Goal: Task Accomplishment & Management: Manage account settings

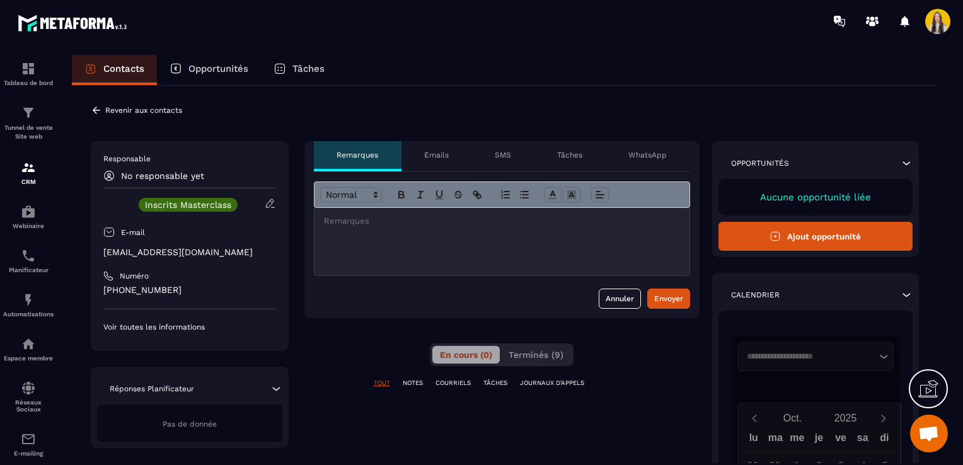
scroll to position [50, 0]
click at [549, 350] on span "Terminés (9)" at bounding box center [535, 355] width 55 height 10
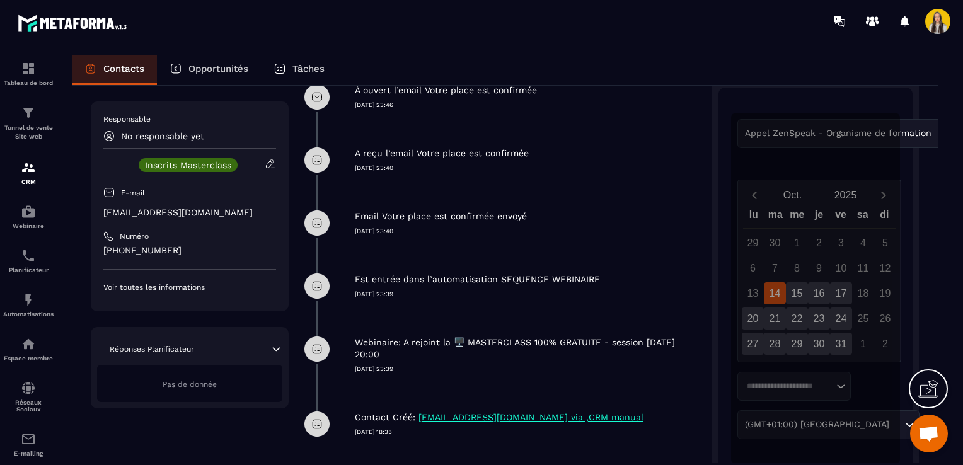
scroll to position [0, 0]
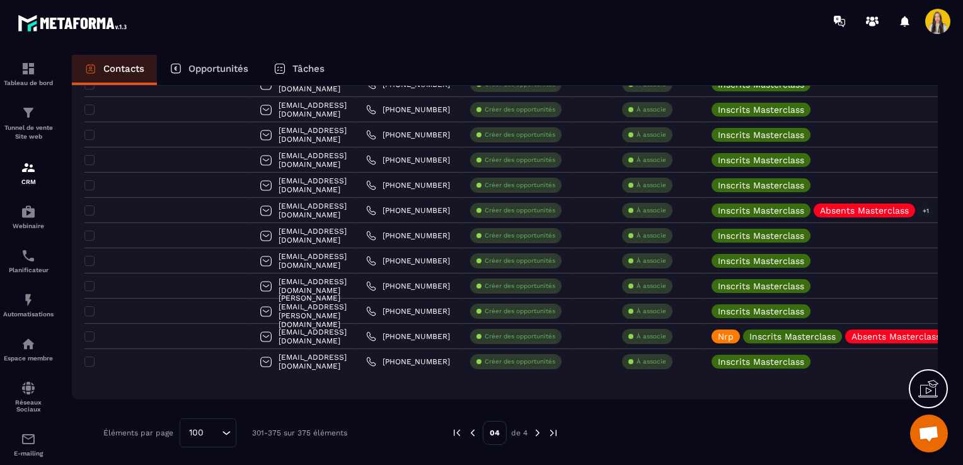
scroll to position [1712, 0]
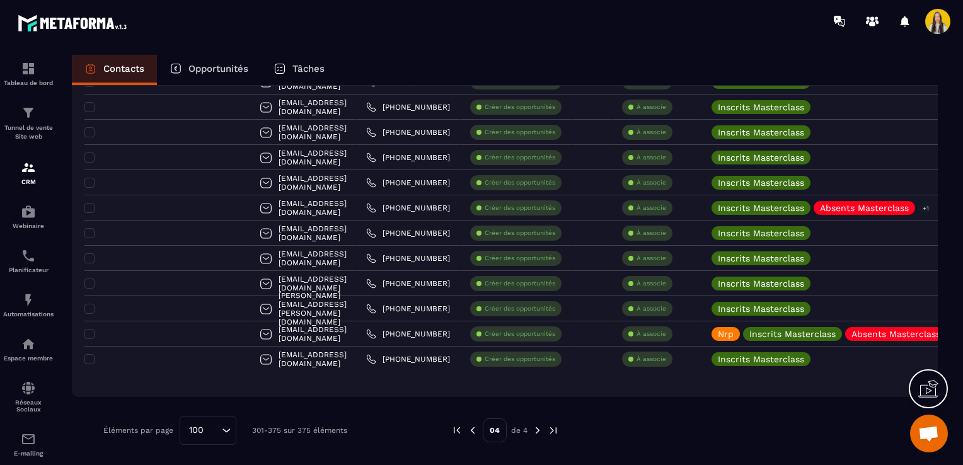
click at [476, 429] on img at bounding box center [472, 430] width 11 height 11
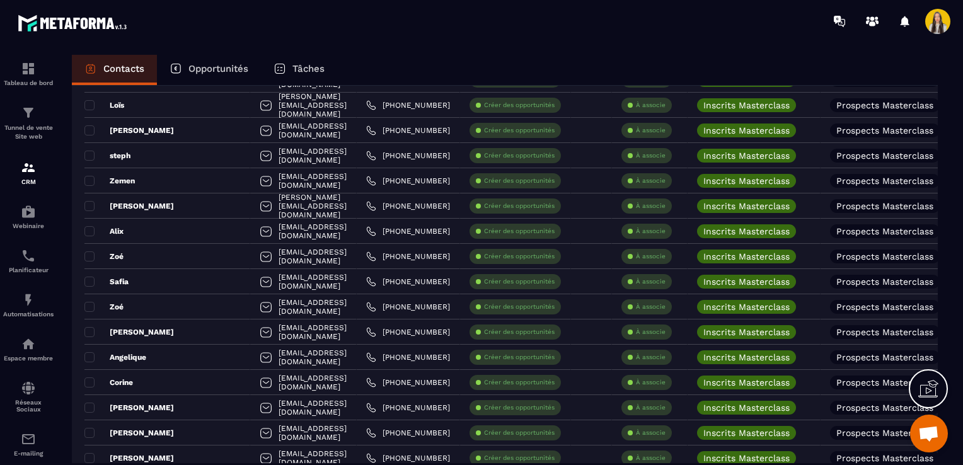
scroll to position [2343, 0]
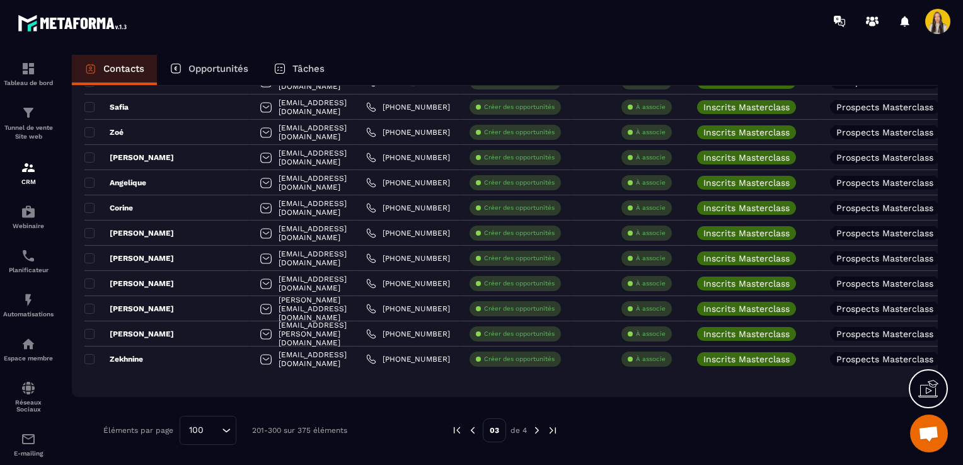
click at [534, 423] on div "03 de 4" at bounding box center [504, 430] width 107 height 29
click at [536, 428] on img at bounding box center [536, 430] width 11 height 11
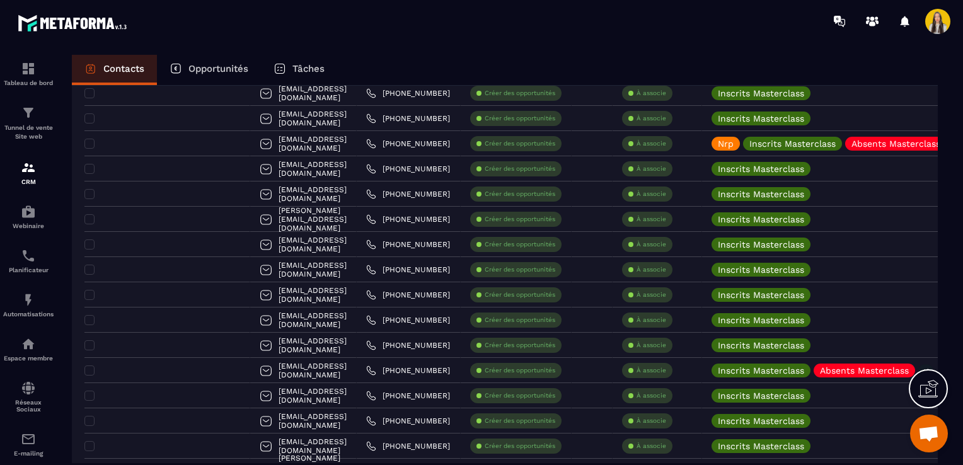
scroll to position [1738, 0]
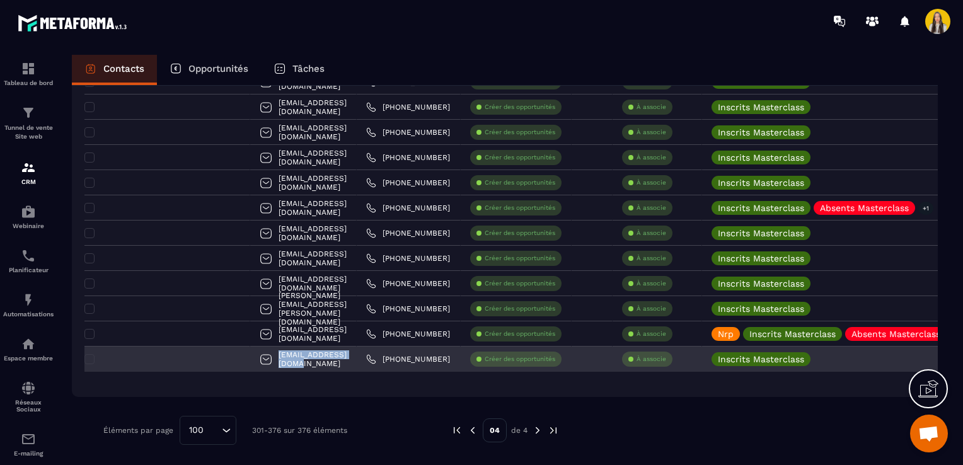
drag, startPoint x: 347, startPoint y: 358, endPoint x: 250, endPoint y: 360, distance: 97.7
click at [250, 360] on div "[EMAIL_ADDRESS][DOMAIN_NAME]" at bounding box center [303, 359] width 106 height 25
copy p "[EMAIL_ADDRESS][DOMAIN_NAME]"
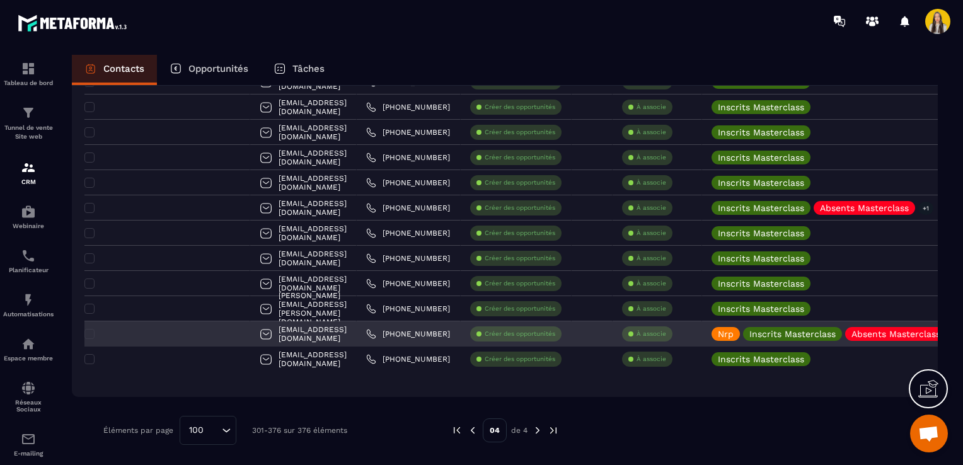
click at [355, 343] on div "[EMAIL_ADDRESS][DOMAIN_NAME]" at bounding box center [303, 333] width 106 height 25
drag, startPoint x: 486, startPoint y: 331, endPoint x: 421, endPoint y: 335, distance: 65.6
click at [421, 335] on div "[PHONE_NUMBER]" at bounding box center [409, 333] width 104 height 25
drag, startPoint x: 421, startPoint y: 335, endPoint x: 256, endPoint y: 331, distance: 165.1
click at [256, 331] on div "[EMAIL_ADDRESS][DOMAIN_NAME]" at bounding box center [303, 333] width 106 height 25
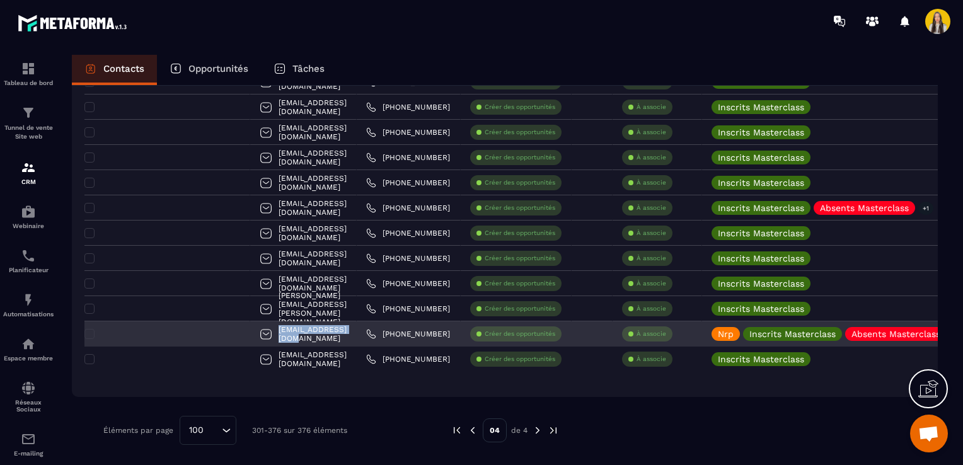
copy p "[EMAIL_ADDRESS][DOMAIN_NAME]"
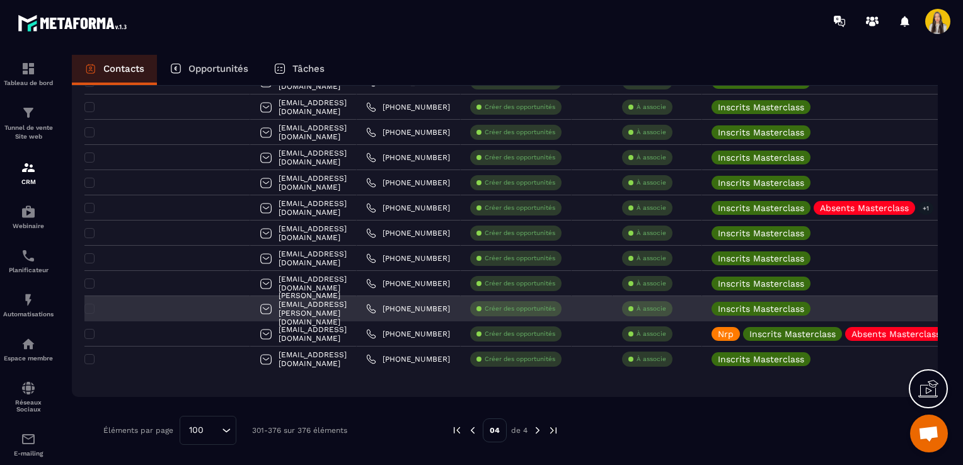
click at [357, 311] on div "[PERSON_NAME][EMAIL_ADDRESS][PERSON_NAME][DOMAIN_NAME]" at bounding box center [303, 308] width 106 height 25
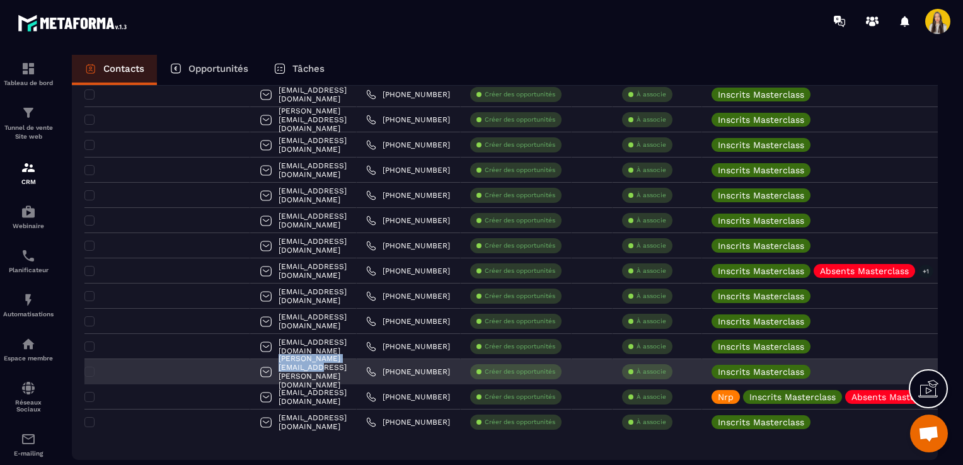
drag, startPoint x: 360, startPoint y: 372, endPoint x: 256, endPoint y: 364, distance: 104.2
click at [256, 364] on div "[PERSON_NAME][EMAIL_ADDRESS][PERSON_NAME][DOMAIN_NAME]" at bounding box center [303, 371] width 106 height 25
copy p "[PERSON_NAME][EMAIL_ADDRESS][PERSON_NAME][DOMAIN_NAME]"
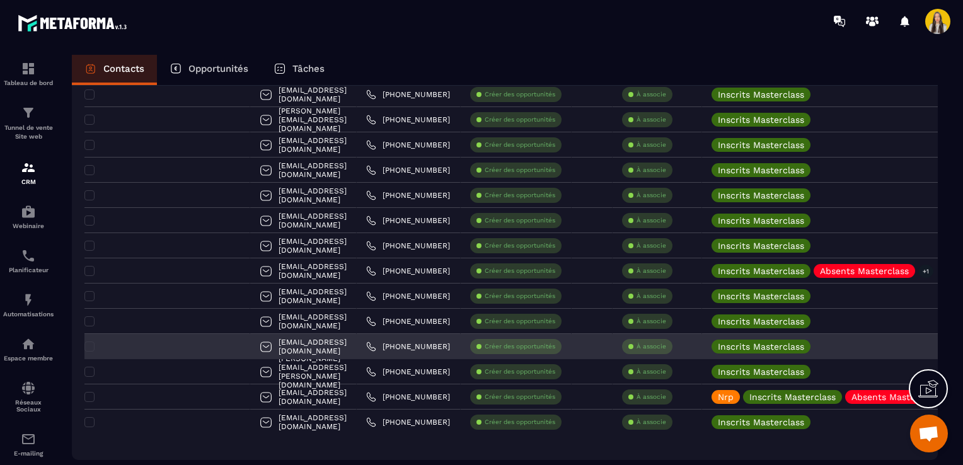
click at [357, 344] on div "[EMAIL_ADDRESS][DOMAIN_NAME]" at bounding box center [303, 346] width 106 height 25
drag, startPoint x: 373, startPoint y: 343, endPoint x: 255, endPoint y: 348, distance: 118.0
click at [255, 348] on div "[EMAIL_ADDRESS][DOMAIN_NAME]" at bounding box center [303, 346] width 106 height 25
copy p "[EMAIL_ADDRESS][DOMAIN_NAME]"
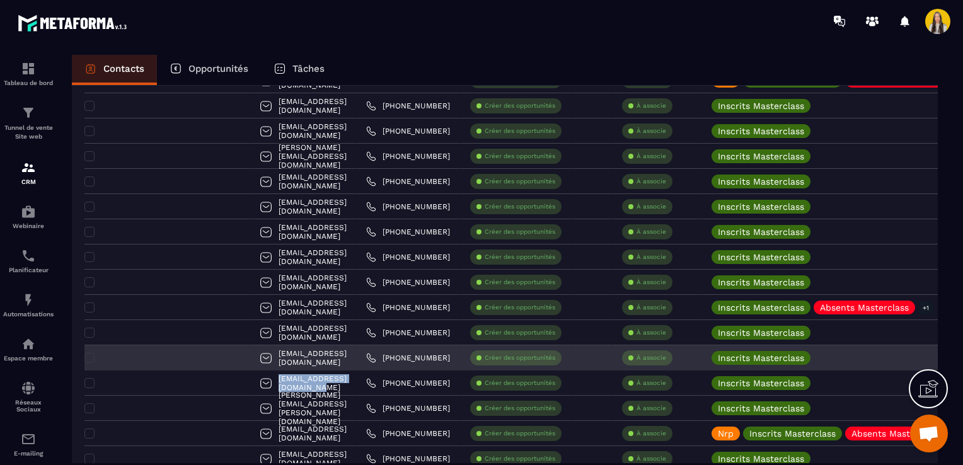
scroll to position [1612, 0]
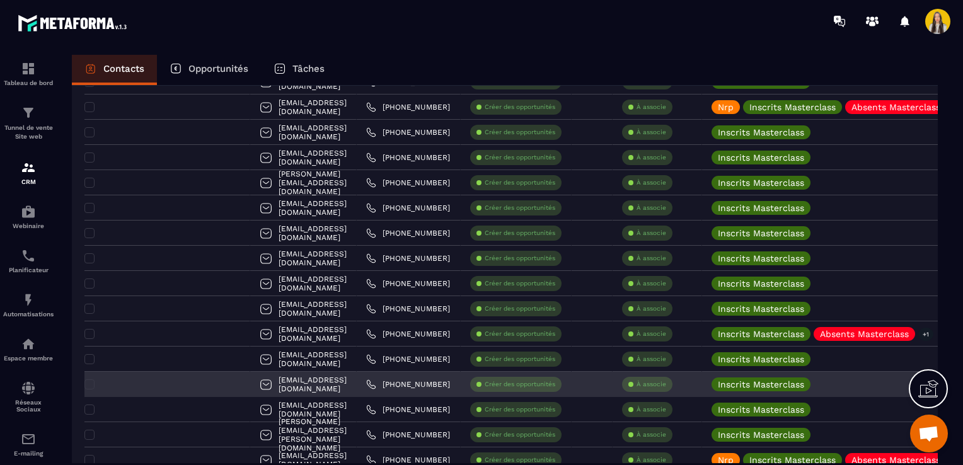
click at [357, 384] on div "[EMAIL_ADDRESS][DOMAIN_NAME]" at bounding box center [303, 384] width 106 height 25
drag, startPoint x: 359, startPoint y: 384, endPoint x: 257, endPoint y: 382, distance: 101.5
click at [257, 382] on div "[EMAIL_ADDRESS][DOMAIN_NAME]" at bounding box center [303, 384] width 106 height 25
copy p "[EMAIL_ADDRESS][DOMAIN_NAME]"
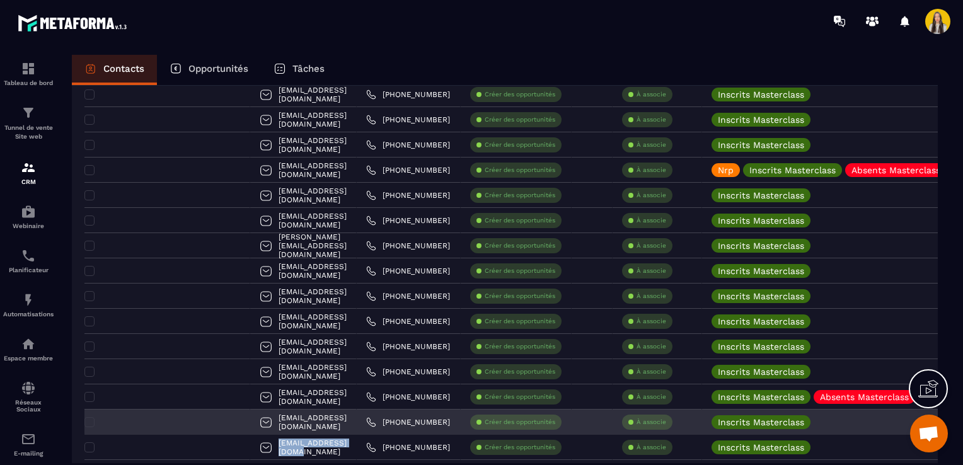
click at [357, 425] on div "[EMAIL_ADDRESS][DOMAIN_NAME]" at bounding box center [303, 422] width 106 height 25
drag, startPoint x: 375, startPoint y: 422, endPoint x: 255, endPoint y: 420, distance: 119.7
click at [255, 420] on div "[EMAIL_ADDRESS][DOMAIN_NAME]" at bounding box center [303, 422] width 106 height 25
copy p "[EMAIL_ADDRESS][DOMAIN_NAME]"
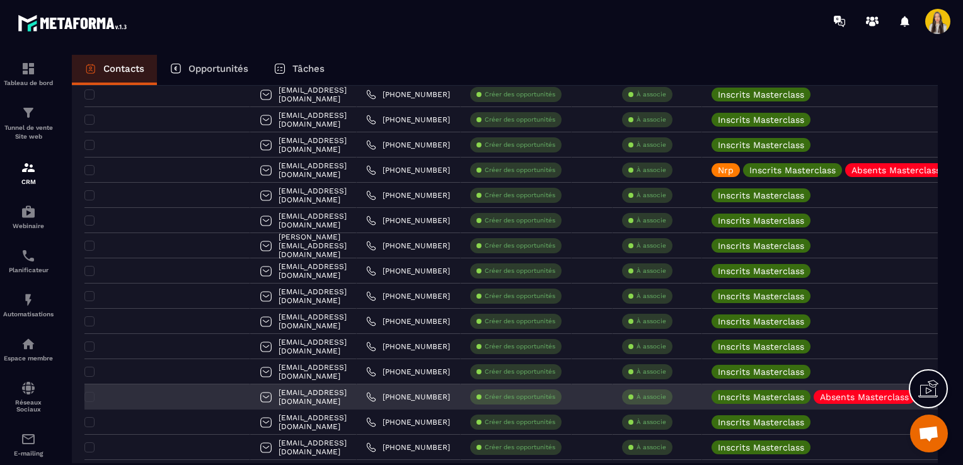
click at [357, 398] on div "[EMAIL_ADDRESS][DOMAIN_NAME]" at bounding box center [303, 396] width 106 height 25
drag, startPoint x: 379, startPoint y: 400, endPoint x: 256, endPoint y: 392, distance: 123.1
click at [256, 392] on div "[EMAIL_ADDRESS][DOMAIN_NAME]" at bounding box center [303, 396] width 106 height 25
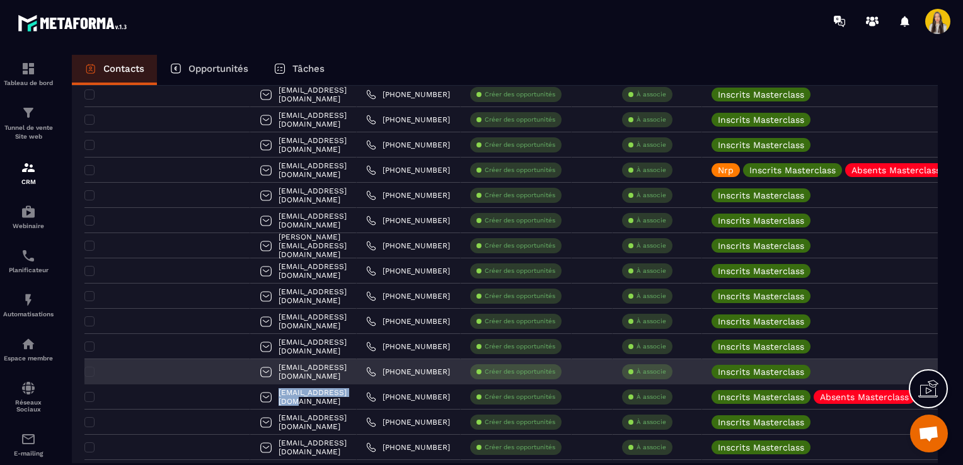
copy p "[EMAIL_ADDRESS][DOMAIN_NAME]"
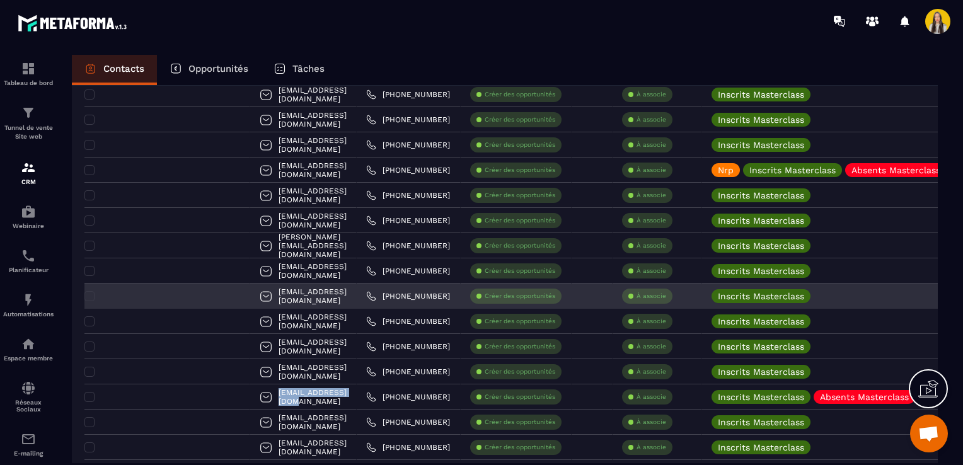
copy p "[EMAIL_ADDRESS][DOMAIN_NAME]"
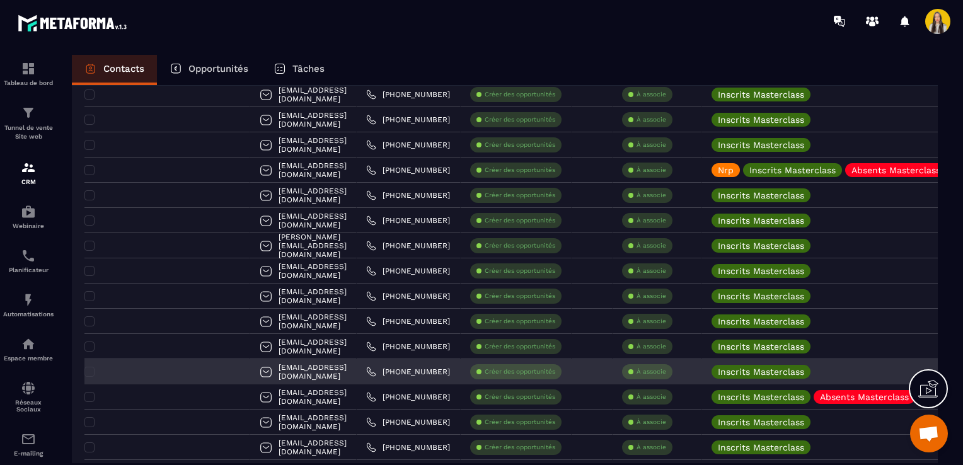
click at [357, 368] on div "[EMAIL_ADDRESS][DOMAIN_NAME]" at bounding box center [303, 371] width 106 height 25
drag, startPoint x: 378, startPoint y: 368, endPoint x: 252, endPoint y: 370, distance: 126.0
click at [252, 370] on div "[EMAIL_ADDRESS][DOMAIN_NAME]" at bounding box center [303, 371] width 106 height 25
copy p "[EMAIL_ADDRESS][DOMAIN_NAME]"
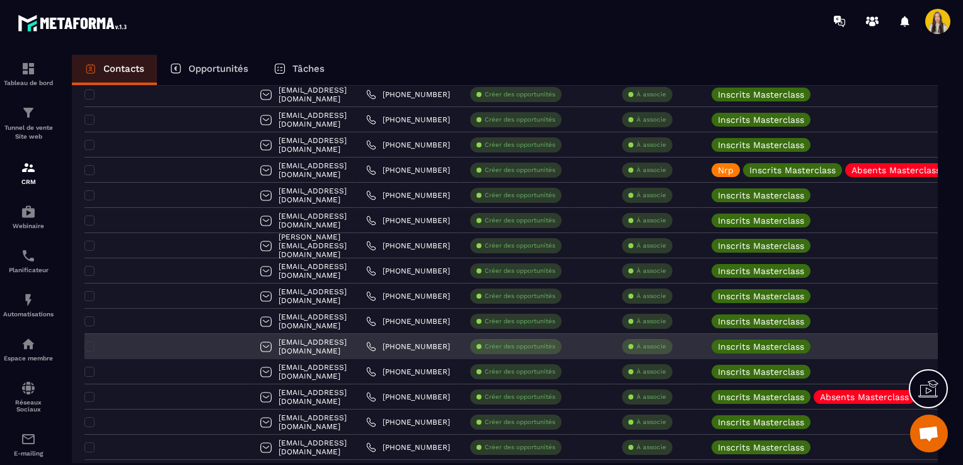
click at [393, 343] on div "[PHONE_NUMBER]" at bounding box center [409, 346] width 104 height 25
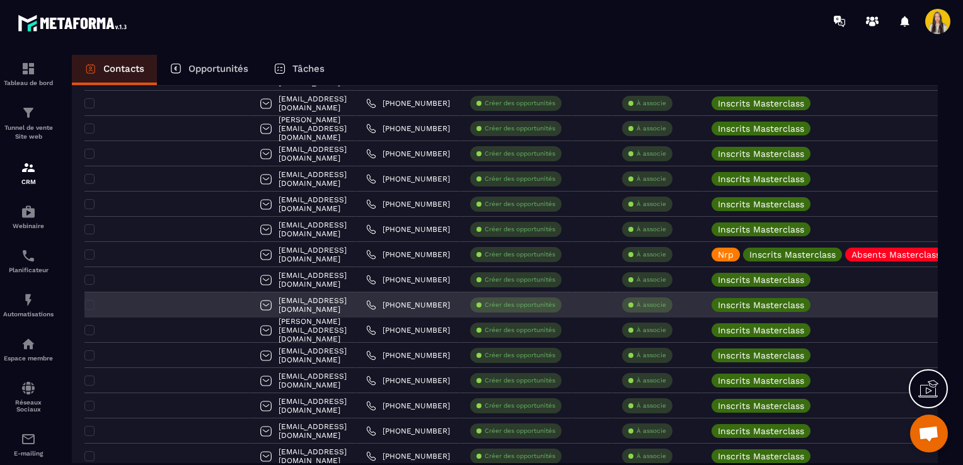
scroll to position [1486, 0]
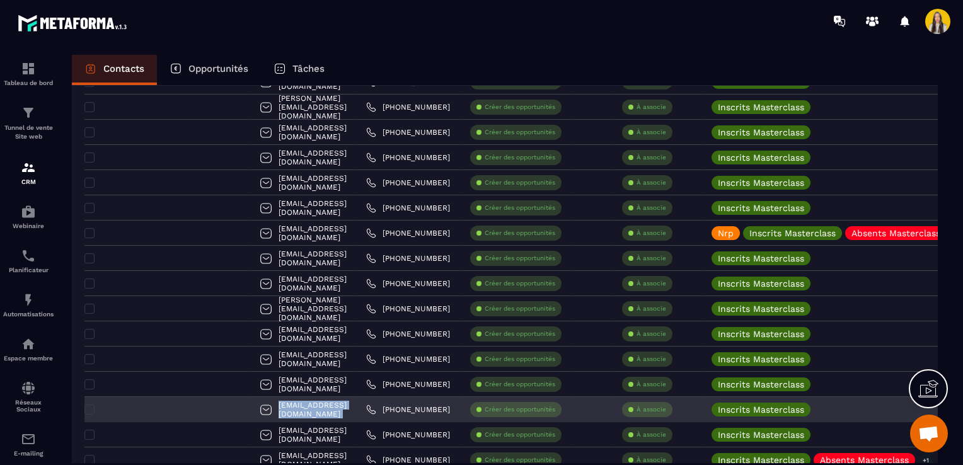
drag, startPoint x: 396, startPoint y: 409, endPoint x: 257, endPoint y: 405, distance: 138.7
click at [257, 405] on tr "[EMAIL_ADDRESS][DOMAIN_NAME] [PHONE_NUMBER] Créer des opportunités À associe In…" at bounding box center [715, 409] width 1263 height 25
copy tr "[EMAIL_ADDRESS][DOMAIN_NAME]"
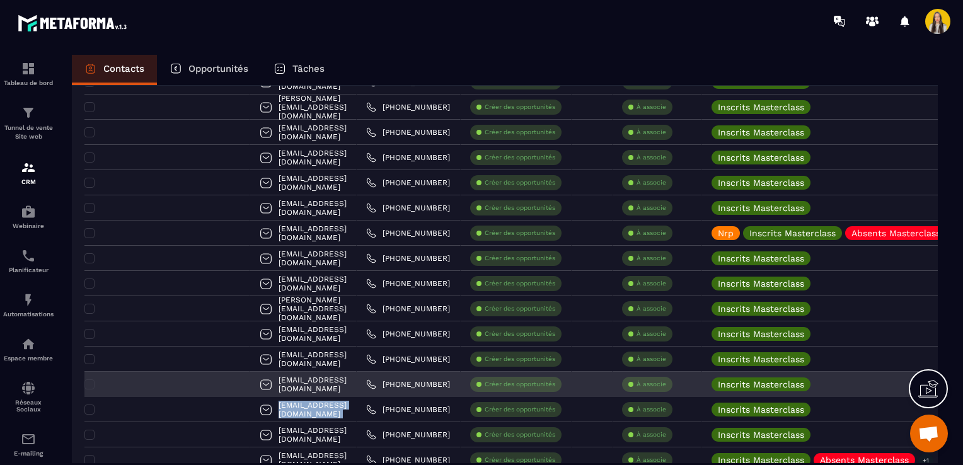
scroll to position [1423, 0]
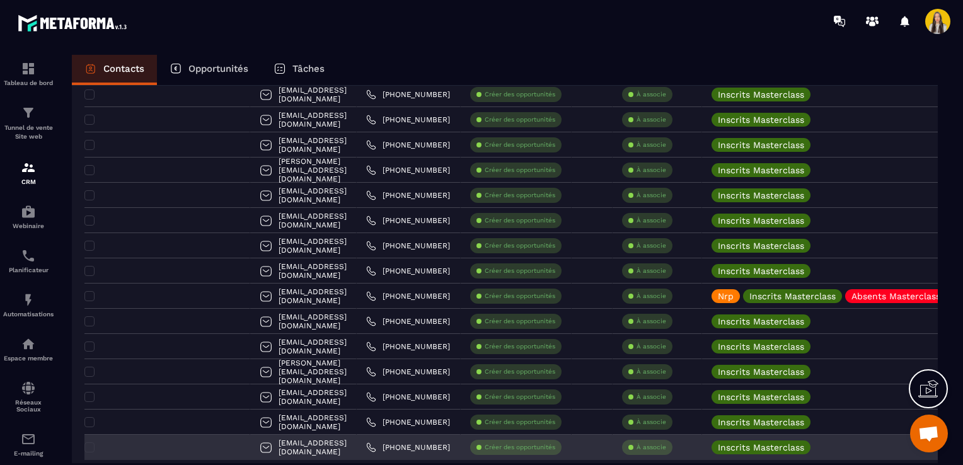
click at [357, 455] on div "[EMAIL_ADDRESS][DOMAIN_NAME]" at bounding box center [303, 447] width 106 height 25
drag, startPoint x: 370, startPoint y: 450, endPoint x: 255, endPoint y: 448, distance: 115.3
click at [255, 448] on div "[EMAIL_ADDRESS][DOMAIN_NAME]" at bounding box center [303, 447] width 106 height 25
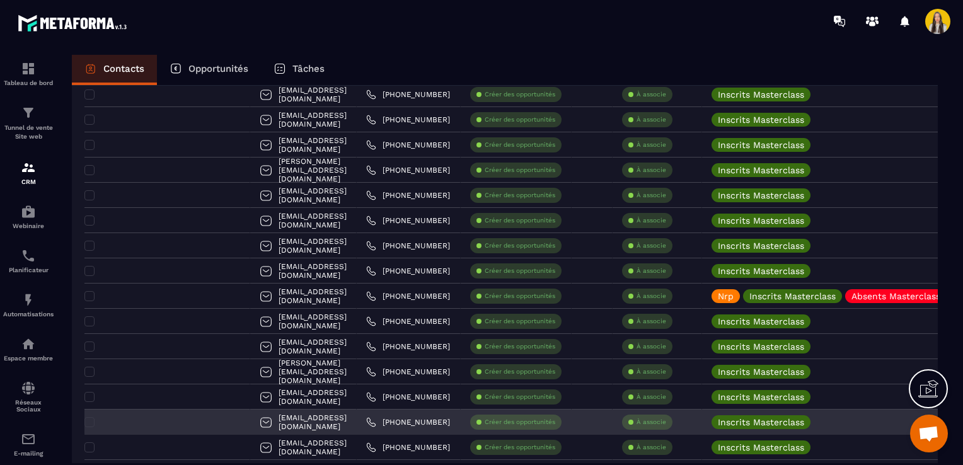
click at [357, 421] on div "[EMAIL_ADDRESS][DOMAIN_NAME]" at bounding box center [303, 422] width 106 height 25
drag, startPoint x: 360, startPoint y: 421, endPoint x: 255, endPoint y: 419, distance: 105.9
click at [255, 419] on div "[EMAIL_ADDRESS][DOMAIN_NAME]" at bounding box center [303, 422] width 106 height 25
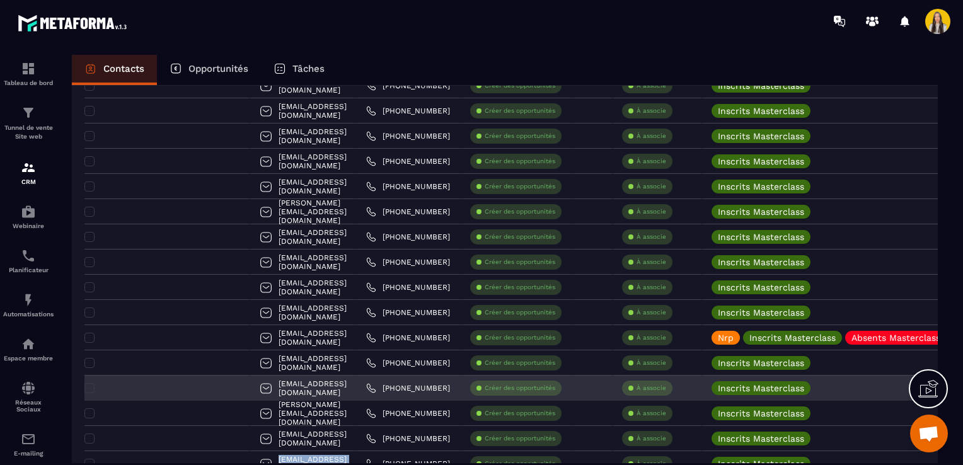
scroll to position [1360, 0]
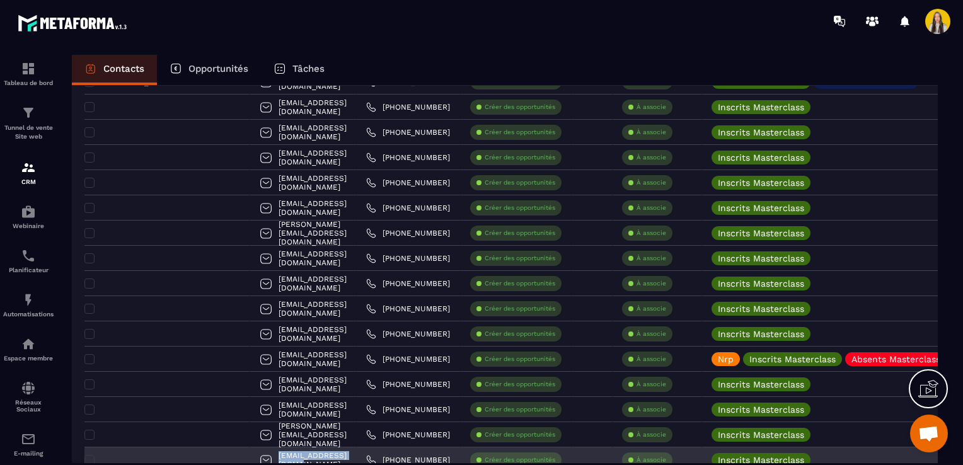
drag, startPoint x: 352, startPoint y: 455, endPoint x: 255, endPoint y: 461, distance: 97.8
click at [255, 461] on div "[EMAIL_ADDRESS][DOMAIN_NAME]" at bounding box center [303, 459] width 106 height 25
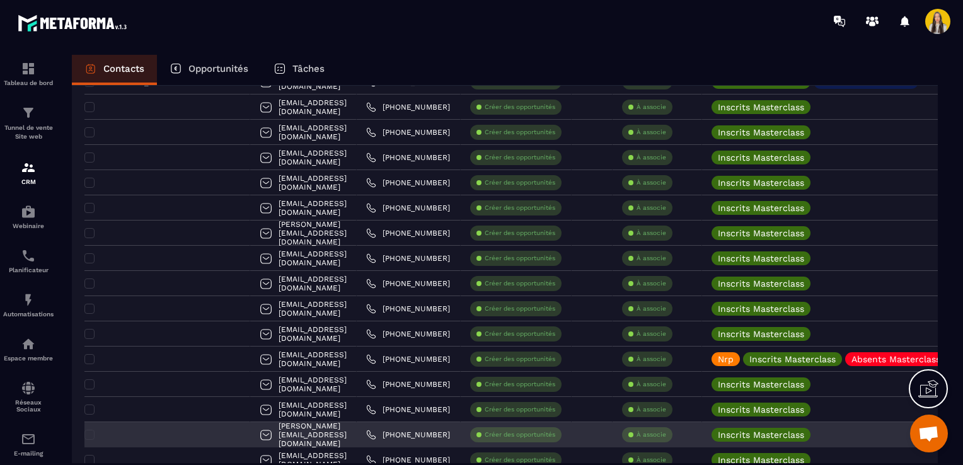
click at [357, 435] on div "[PERSON_NAME][EMAIL_ADDRESS][DOMAIN_NAME]" at bounding box center [303, 434] width 106 height 25
drag, startPoint x: 375, startPoint y: 435, endPoint x: 254, endPoint y: 437, distance: 121.0
click at [254, 437] on div "[PERSON_NAME][EMAIL_ADDRESS][DOMAIN_NAME]" at bounding box center [303, 434] width 106 height 25
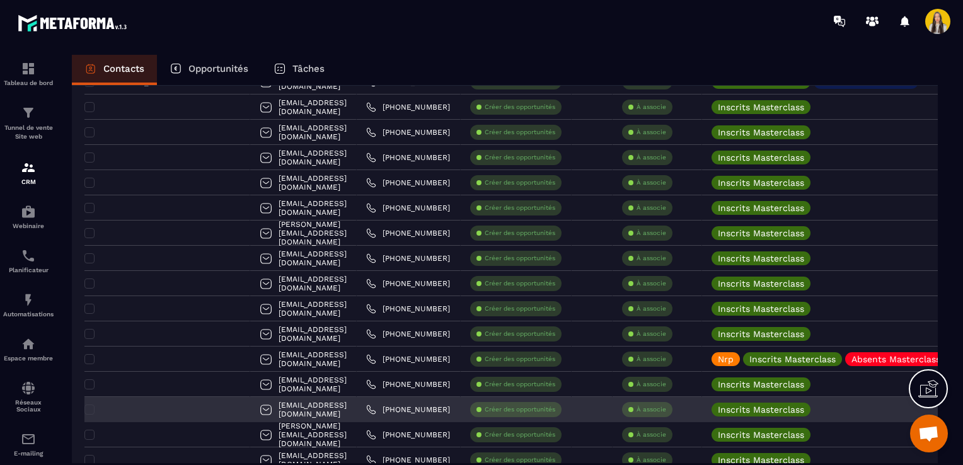
click at [357, 409] on div "[EMAIL_ADDRESS][DOMAIN_NAME]" at bounding box center [303, 409] width 106 height 25
drag, startPoint x: 373, startPoint y: 405, endPoint x: 257, endPoint y: 406, distance: 115.9
click at [257, 406] on div "[EMAIL_ADDRESS][DOMAIN_NAME]" at bounding box center [303, 409] width 106 height 25
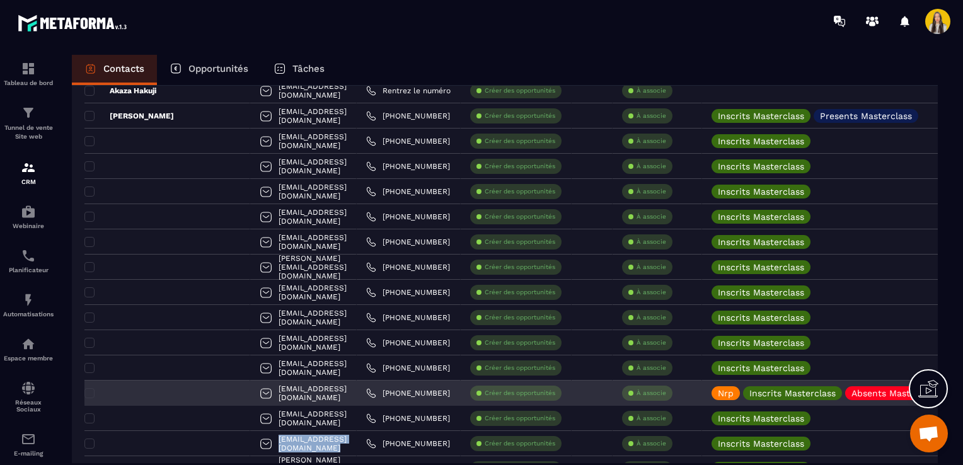
scroll to position [1297, 0]
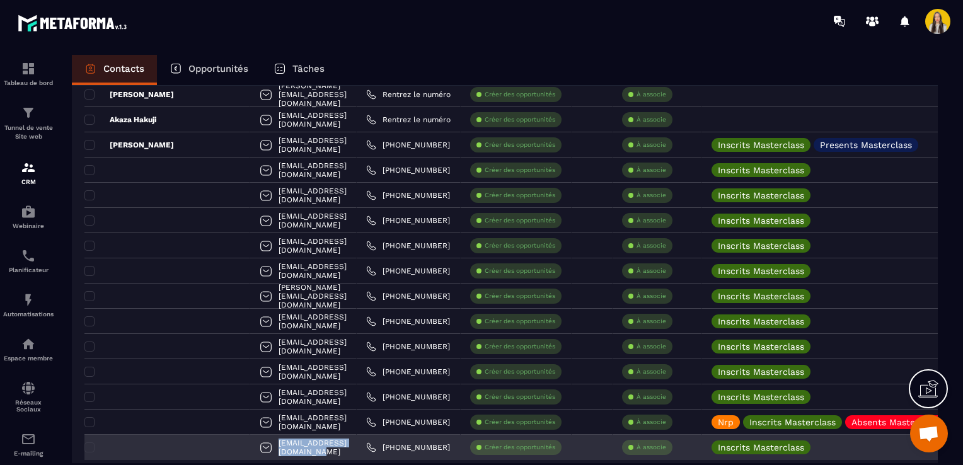
drag, startPoint x: 379, startPoint y: 442, endPoint x: 252, endPoint y: 450, distance: 126.9
click at [252, 450] on div "[EMAIL_ADDRESS][DOMAIN_NAME]" at bounding box center [303, 447] width 106 height 25
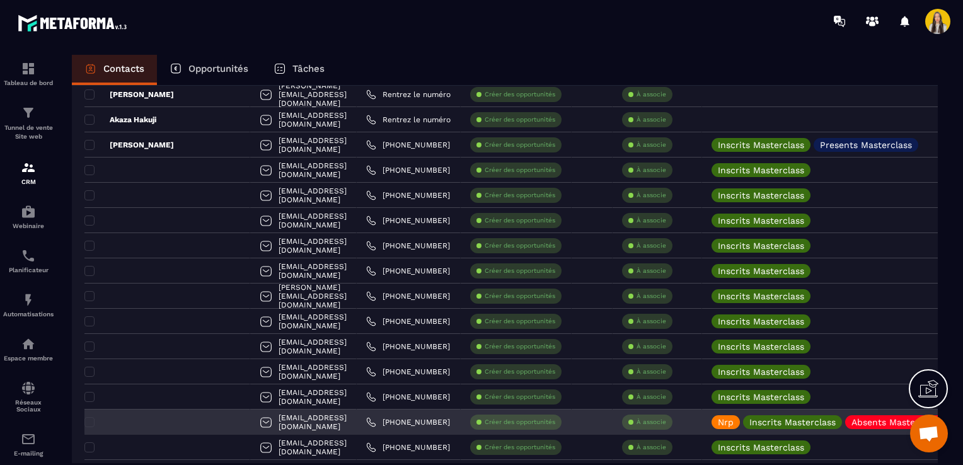
click at [357, 422] on div "[EMAIL_ADDRESS][DOMAIN_NAME]" at bounding box center [303, 422] width 106 height 25
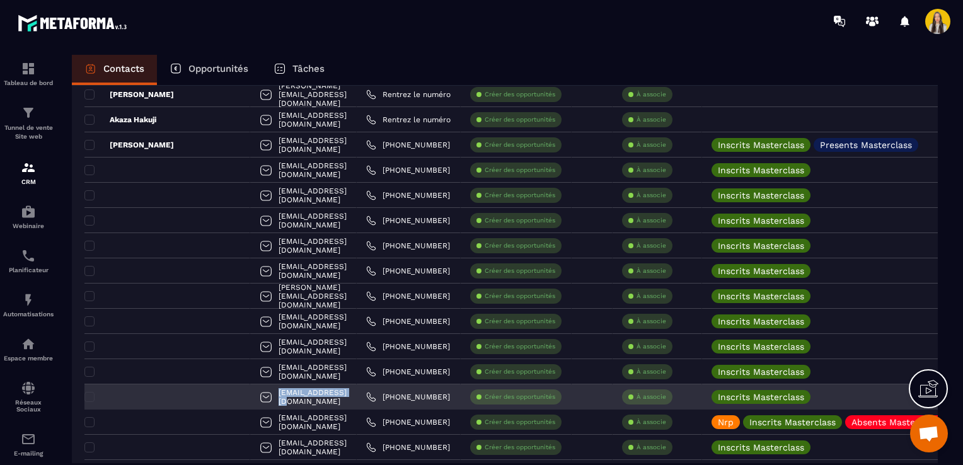
drag, startPoint x: 360, startPoint y: 394, endPoint x: 256, endPoint y: 399, distance: 104.7
click at [256, 399] on div "[EMAIL_ADDRESS][DOMAIN_NAME]" at bounding box center [303, 396] width 106 height 25
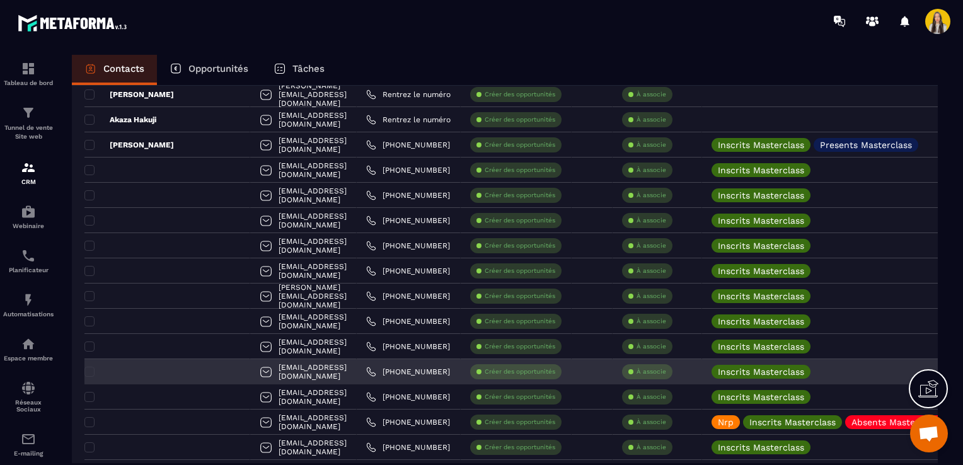
click at [357, 369] on div "[EMAIL_ADDRESS][DOMAIN_NAME]" at bounding box center [303, 371] width 106 height 25
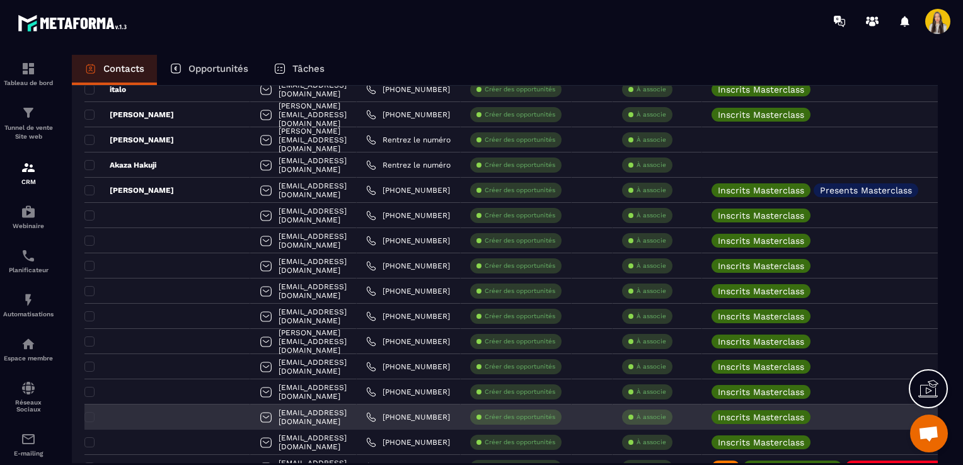
scroll to position [1234, 0]
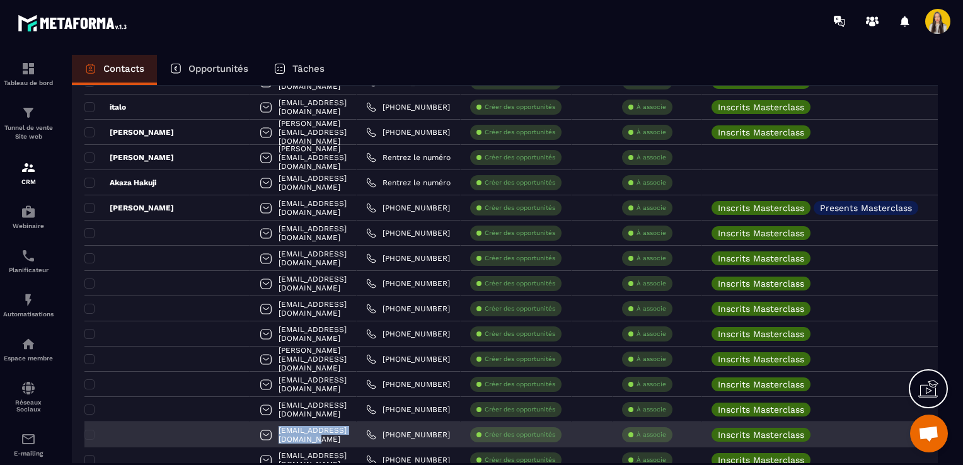
drag, startPoint x: 363, startPoint y: 432, endPoint x: 256, endPoint y: 433, distance: 107.1
click at [256, 433] on div "[EMAIL_ADDRESS][DOMAIN_NAME]" at bounding box center [303, 434] width 106 height 25
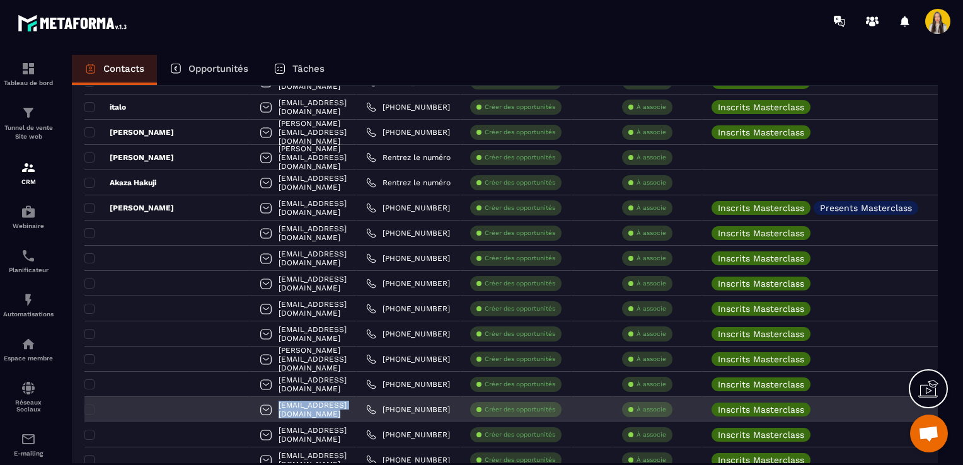
drag, startPoint x: 382, startPoint y: 410, endPoint x: 256, endPoint y: 407, distance: 125.4
click at [256, 407] on div "[EMAIL_ADDRESS][DOMAIN_NAME]" at bounding box center [303, 409] width 106 height 25
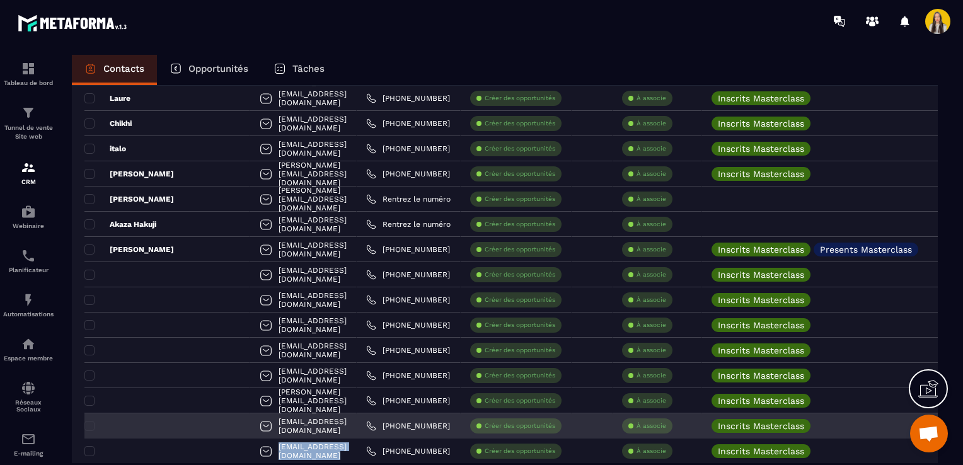
scroll to position [1171, 0]
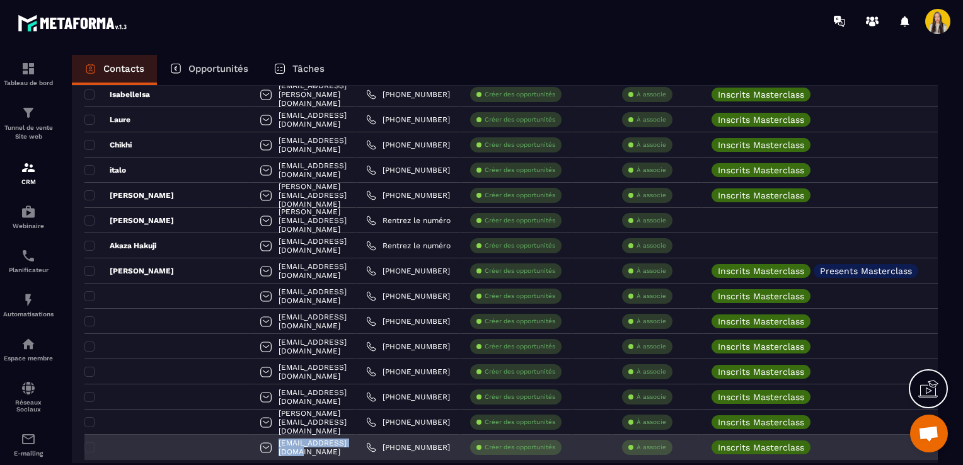
drag, startPoint x: 357, startPoint y: 450, endPoint x: 253, endPoint y: 446, distance: 103.4
click at [253, 446] on div "[EMAIL_ADDRESS][DOMAIN_NAME]" at bounding box center [303, 447] width 106 height 25
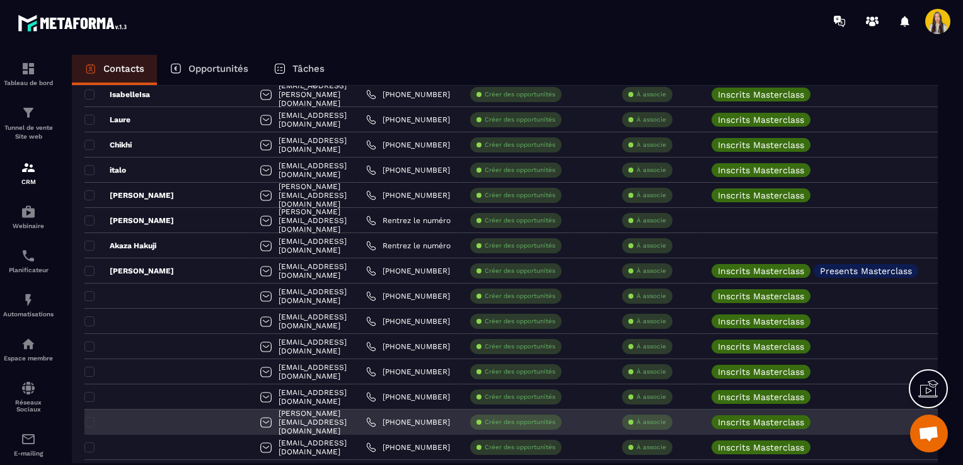
click at [315, 422] on div "[PERSON_NAME][EMAIL_ADDRESS][DOMAIN_NAME]" at bounding box center [303, 422] width 106 height 25
drag, startPoint x: 380, startPoint y: 420, endPoint x: 252, endPoint y: 418, distance: 127.9
click at [252, 418] on div "[PERSON_NAME][EMAIL_ADDRESS][DOMAIN_NAME]" at bounding box center [303, 422] width 106 height 25
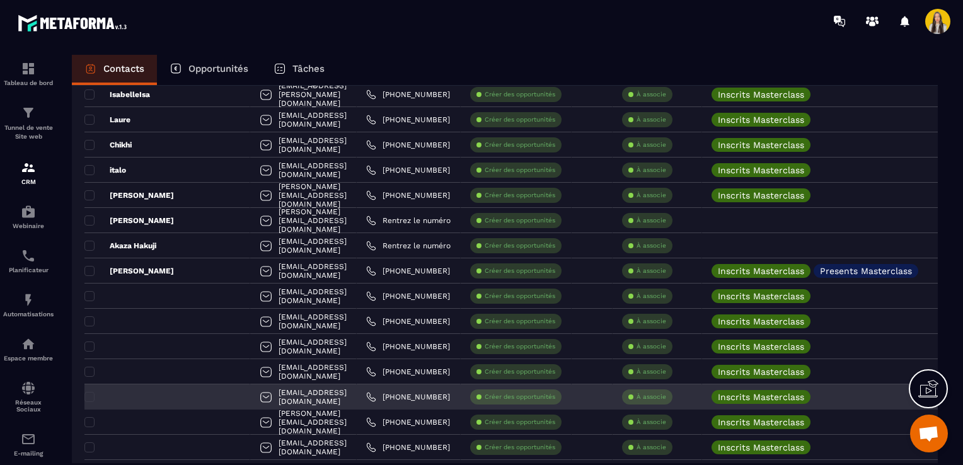
click at [357, 396] on div "[EMAIL_ADDRESS][DOMAIN_NAME]" at bounding box center [303, 396] width 106 height 25
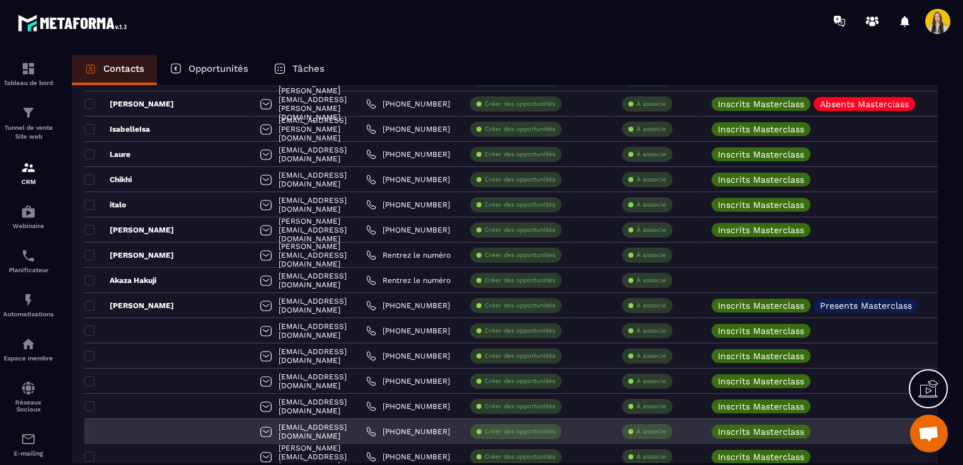
scroll to position [1135, 0]
drag, startPoint x: 368, startPoint y: 431, endPoint x: 255, endPoint y: 429, distance: 112.8
click at [255, 429] on div "[EMAIL_ADDRESS][DOMAIN_NAME]" at bounding box center [303, 432] width 106 height 25
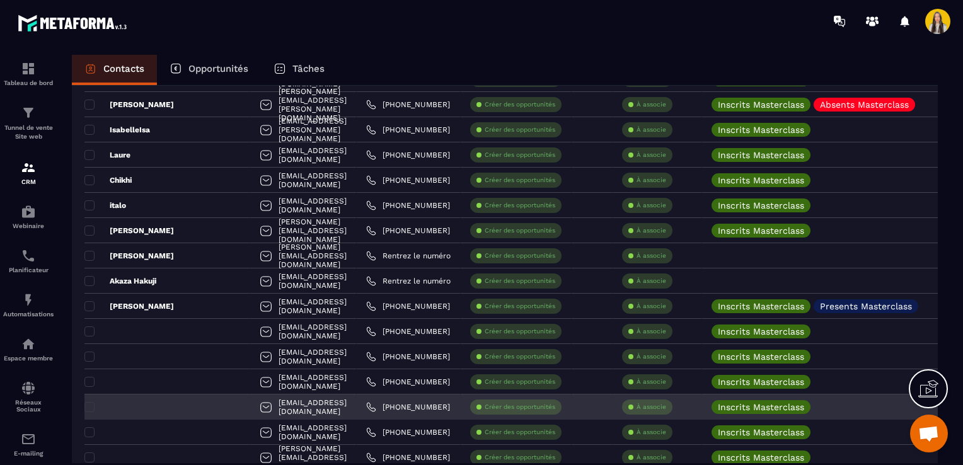
click at [357, 416] on div "[EMAIL_ADDRESS][DOMAIN_NAME]" at bounding box center [303, 406] width 106 height 25
drag, startPoint x: 364, startPoint y: 413, endPoint x: 254, endPoint y: 406, distance: 109.8
click at [254, 406] on div "[EMAIL_ADDRESS][DOMAIN_NAME]" at bounding box center [303, 406] width 106 height 25
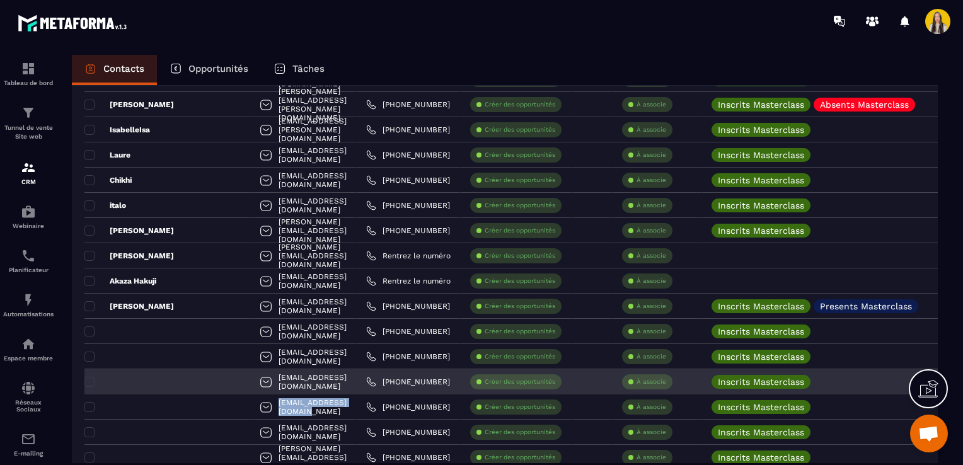
scroll to position [1072, 0]
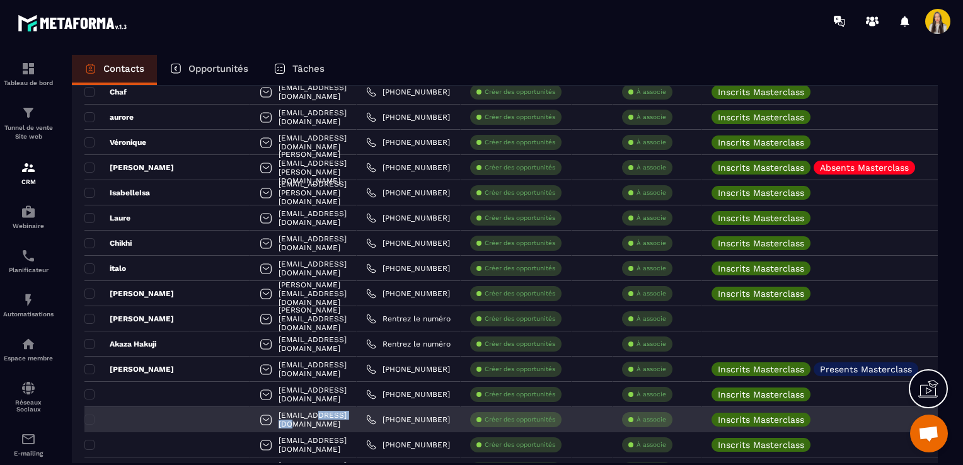
drag, startPoint x: 343, startPoint y: 420, endPoint x: 295, endPoint y: 423, distance: 48.0
click at [295, 423] on div "[EMAIL_ADDRESS][DOMAIN_NAME]" at bounding box center [303, 419] width 106 height 25
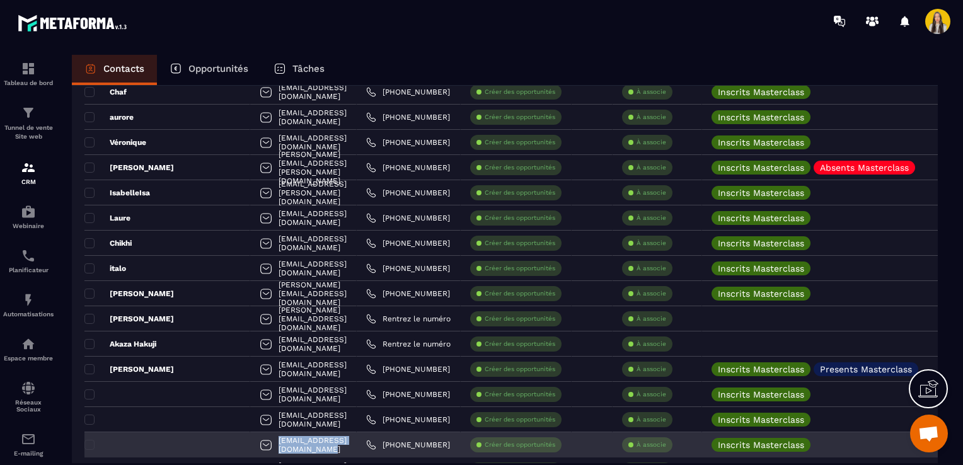
drag, startPoint x: 295, startPoint y: 423, endPoint x: 254, endPoint y: 441, distance: 45.2
click at [254, 441] on div "[EMAIL_ADDRESS][DOMAIN_NAME]" at bounding box center [303, 444] width 106 height 25
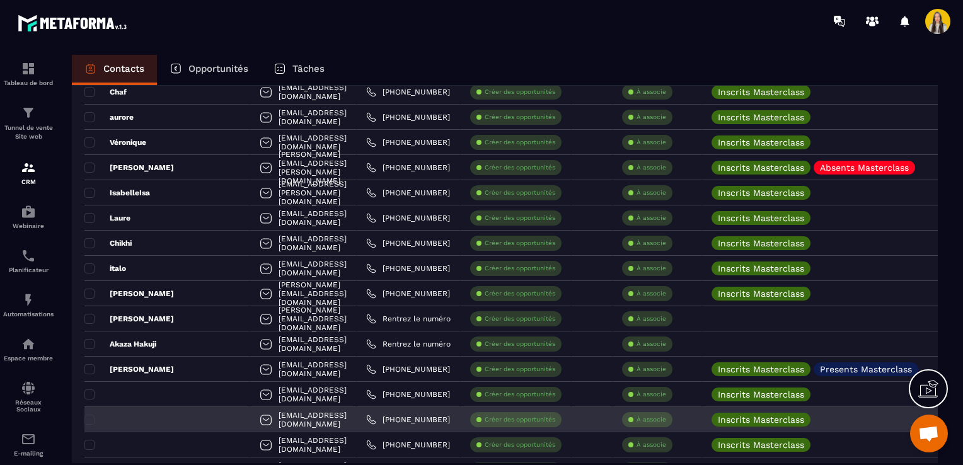
click at [330, 421] on div "[EMAIL_ADDRESS][DOMAIN_NAME]" at bounding box center [303, 419] width 106 height 25
drag, startPoint x: 335, startPoint y: 420, endPoint x: 253, endPoint y: 411, distance: 82.4
click at [253, 411] on div "[EMAIL_ADDRESS][DOMAIN_NAME]" at bounding box center [303, 419] width 106 height 25
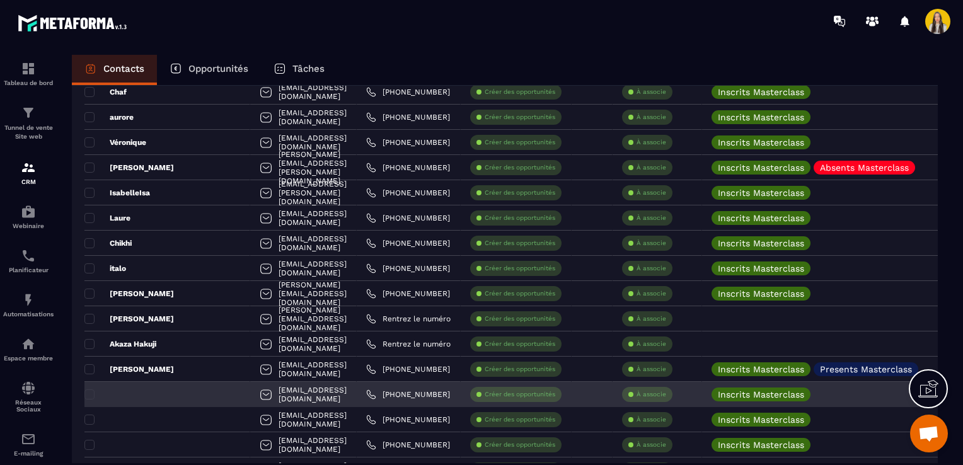
scroll to position [1009, 0]
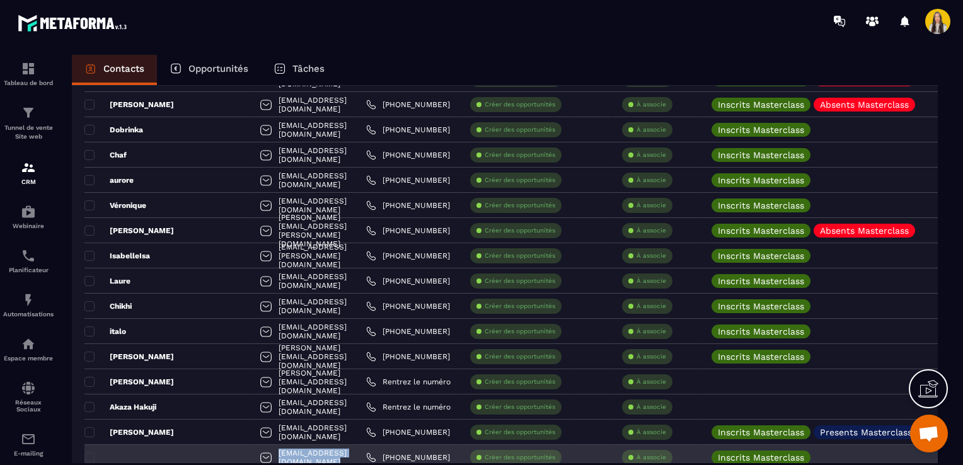
drag, startPoint x: 386, startPoint y: 455, endPoint x: 251, endPoint y: 457, distance: 134.2
click at [251, 457] on div "[EMAIL_ADDRESS][DOMAIN_NAME]" at bounding box center [303, 457] width 106 height 25
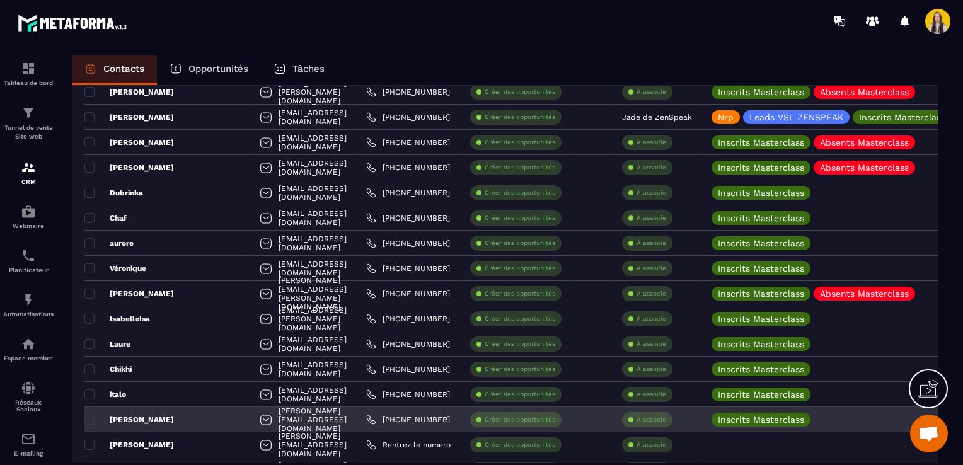
scroll to position [883, 0]
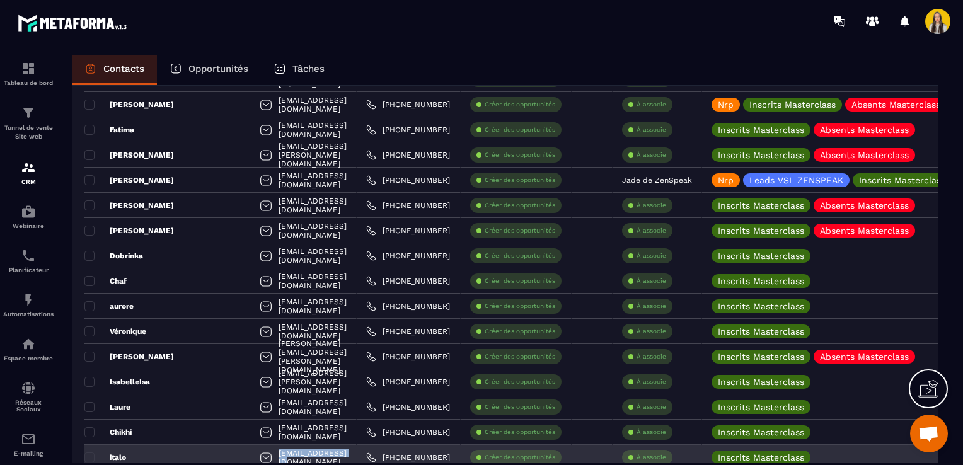
drag, startPoint x: 329, startPoint y: 456, endPoint x: 250, endPoint y: 452, distance: 79.5
click at [250, 452] on div "[EMAIL_ADDRESS][DOMAIN_NAME]" at bounding box center [303, 457] width 106 height 25
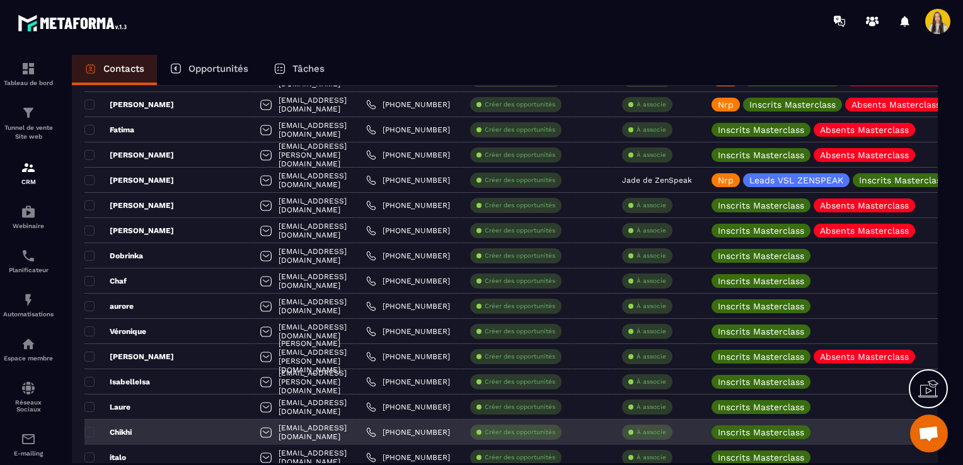
click at [396, 433] on div "[PHONE_NUMBER]" at bounding box center [409, 432] width 104 height 25
drag, startPoint x: 340, startPoint y: 430, endPoint x: 255, endPoint y: 429, distance: 85.1
click at [255, 429] on div "[EMAIL_ADDRESS][DOMAIN_NAME]" at bounding box center [303, 432] width 106 height 25
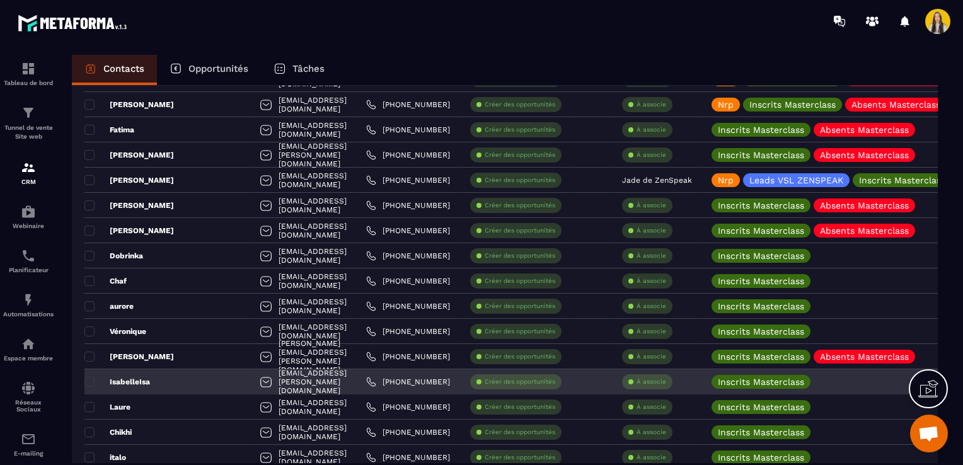
click at [210, 382] on div "IsabelleIsa" at bounding box center [167, 381] width 166 height 25
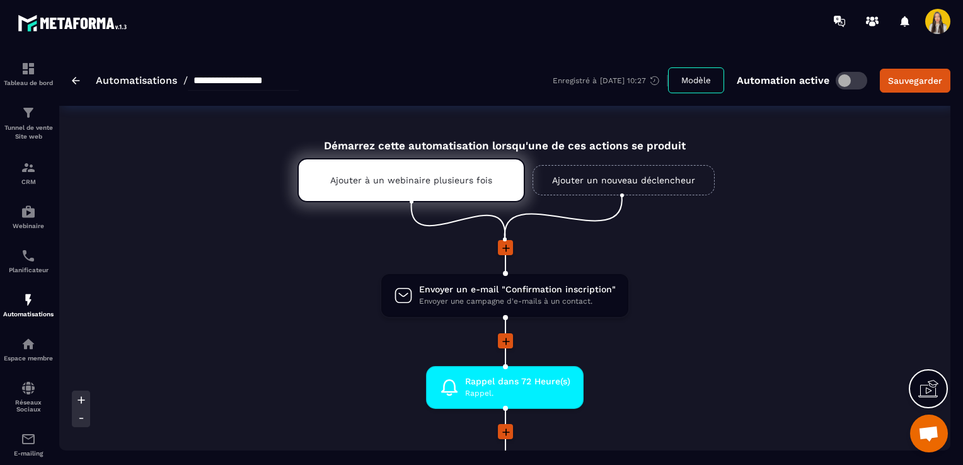
scroll to position [50, 0]
